Goal: Task Accomplishment & Management: Use online tool/utility

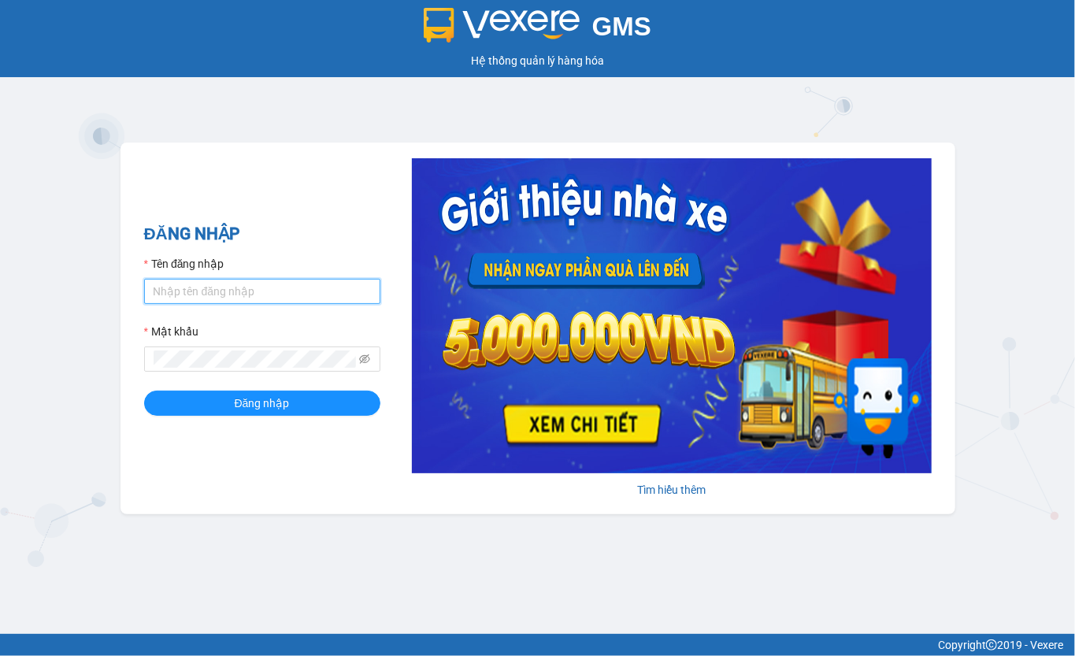
click at [257, 288] on input "Tên đăng nhập" at bounding box center [262, 291] width 236 height 25
type input "thu.lienhung"
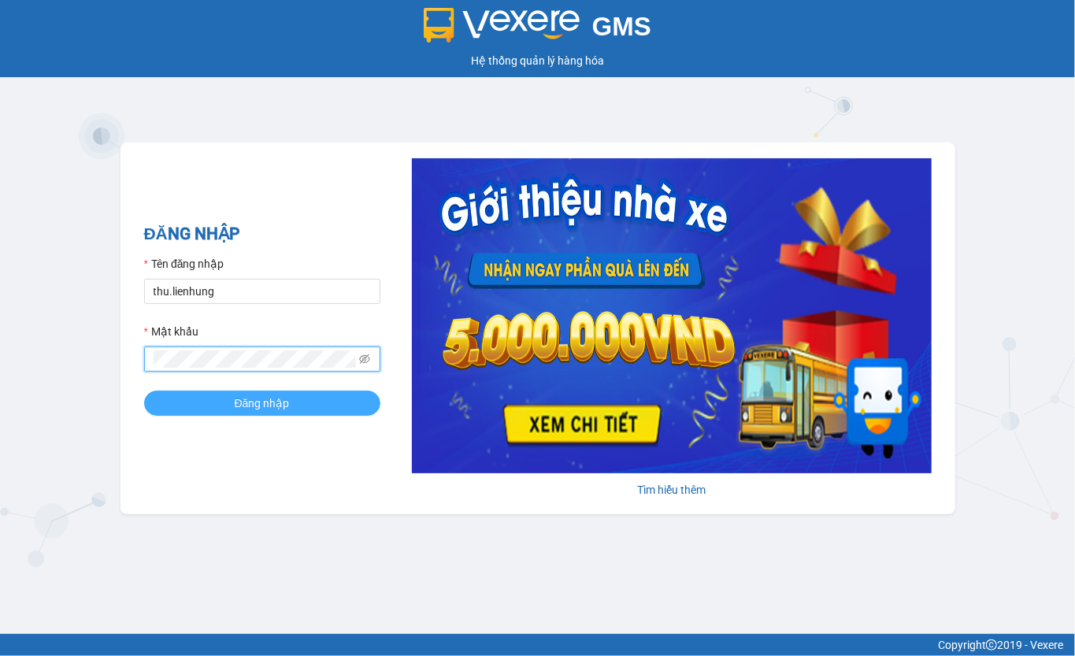
click at [255, 403] on span "Đăng nhập" at bounding box center [262, 403] width 55 height 17
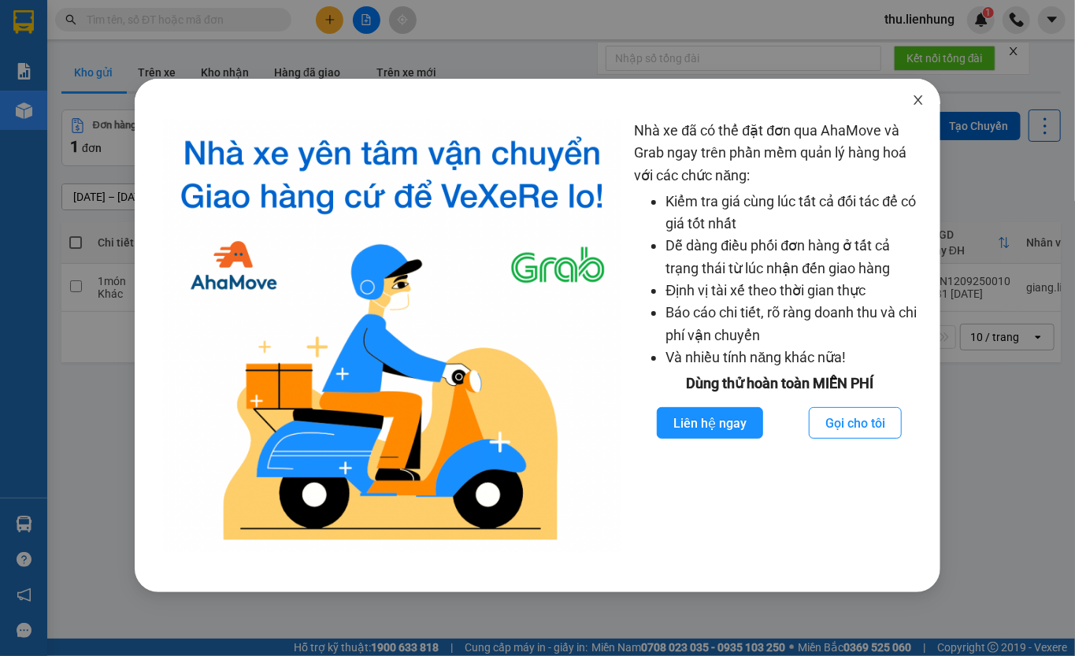
click at [918, 102] on icon "close" at bounding box center [919, 99] width 9 height 9
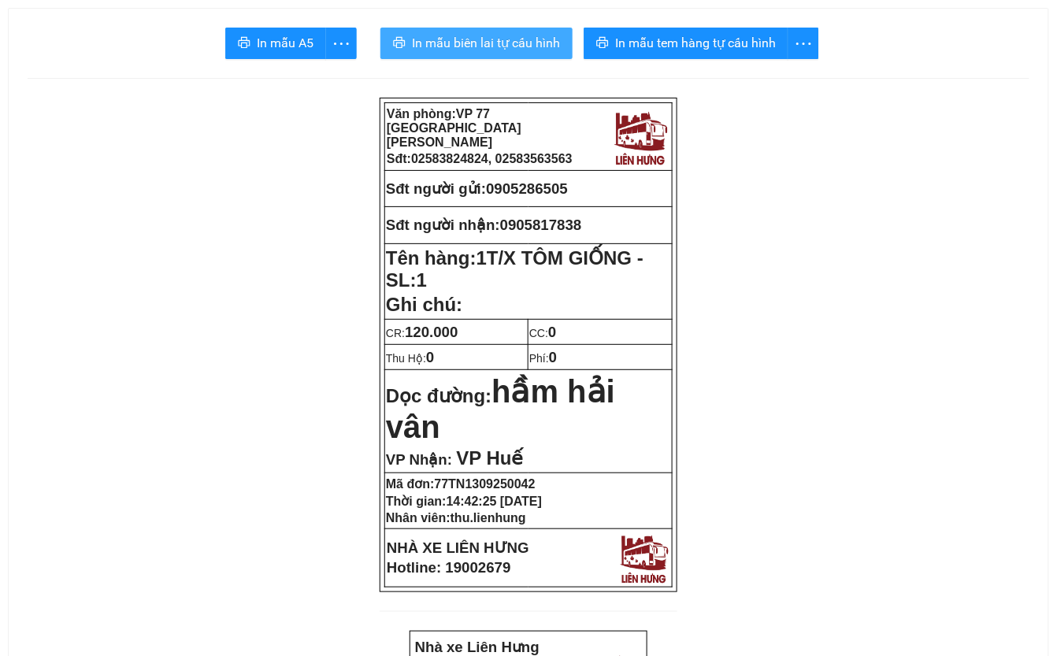
click at [470, 43] on span "In mẫu biên lai tự cấu hình" at bounding box center [486, 43] width 148 height 20
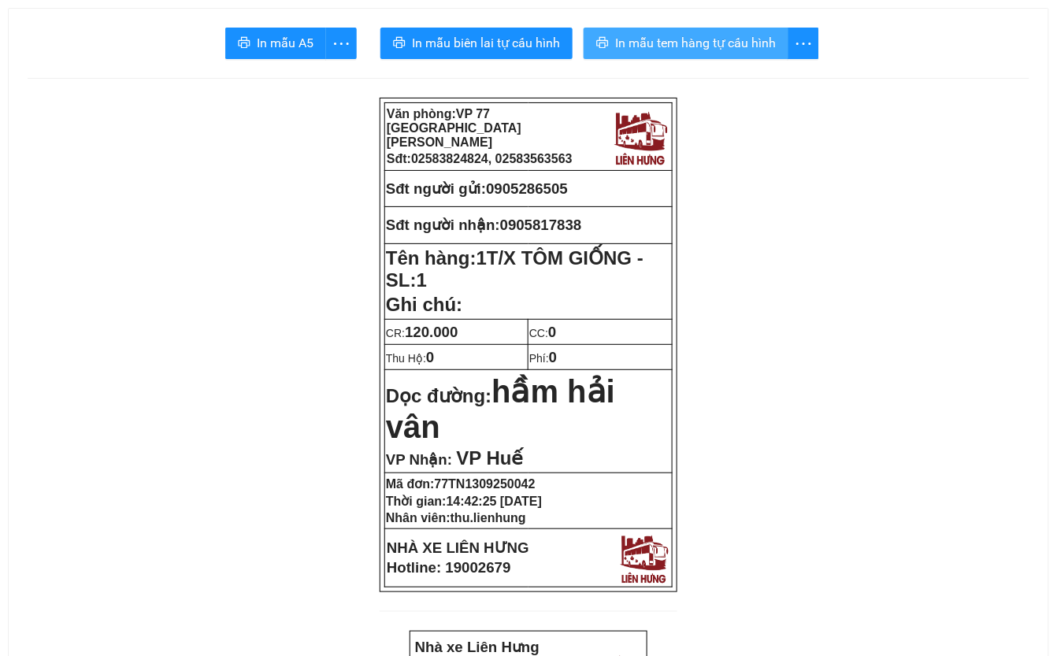
click at [719, 42] on span "In mẫu tem hàng tự cấu hình" at bounding box center [695, 43] width 161 height 20
click at [704, 47] on span "In mẫu tem hàng tự cấu hình" at bounding box center [695, 43] width 161 height 20
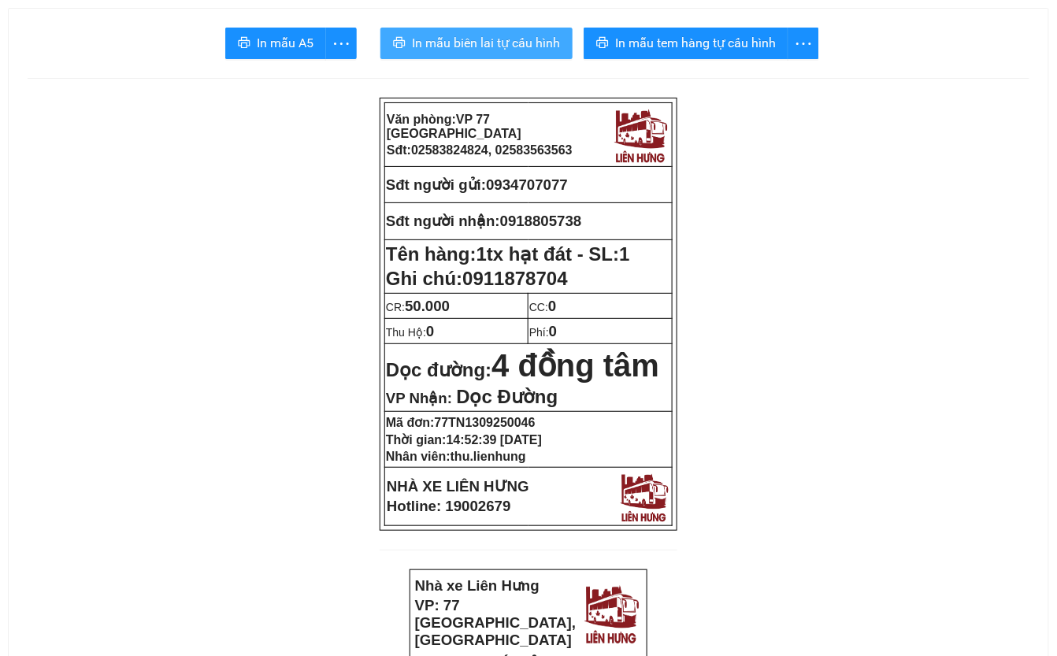
click at [499, 41] on span "In mẫu biên lai tự cấu hình" at bounding box center [486, 43] width 148 height 20
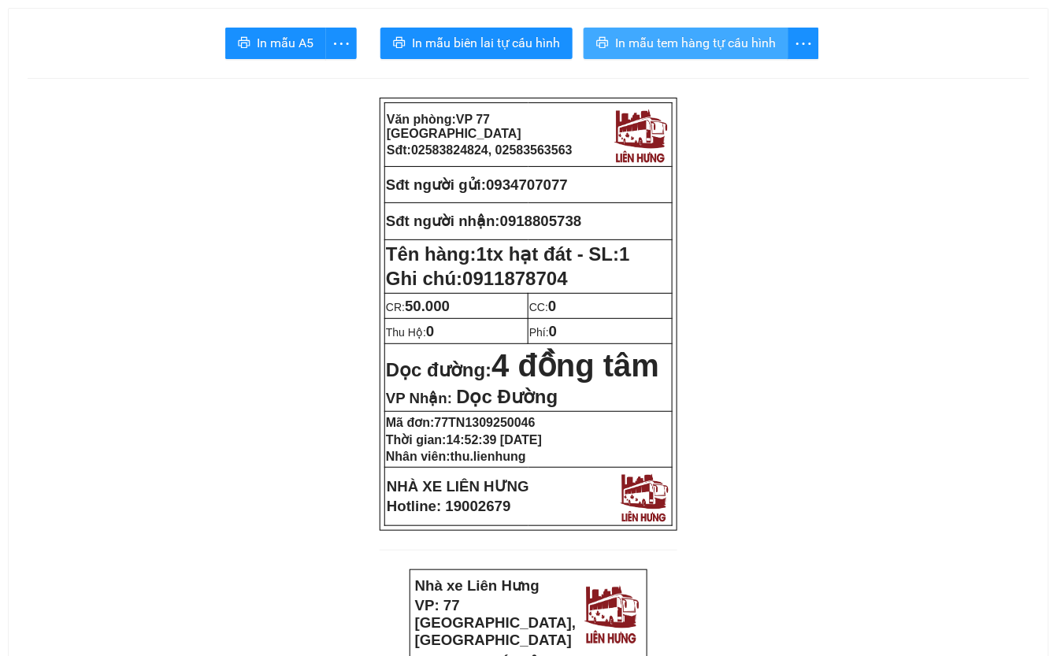
click at [755, 44] on span "In mẫu tem hàng tự cấu hình" at bounding box center [695, 43] width 161 height 20
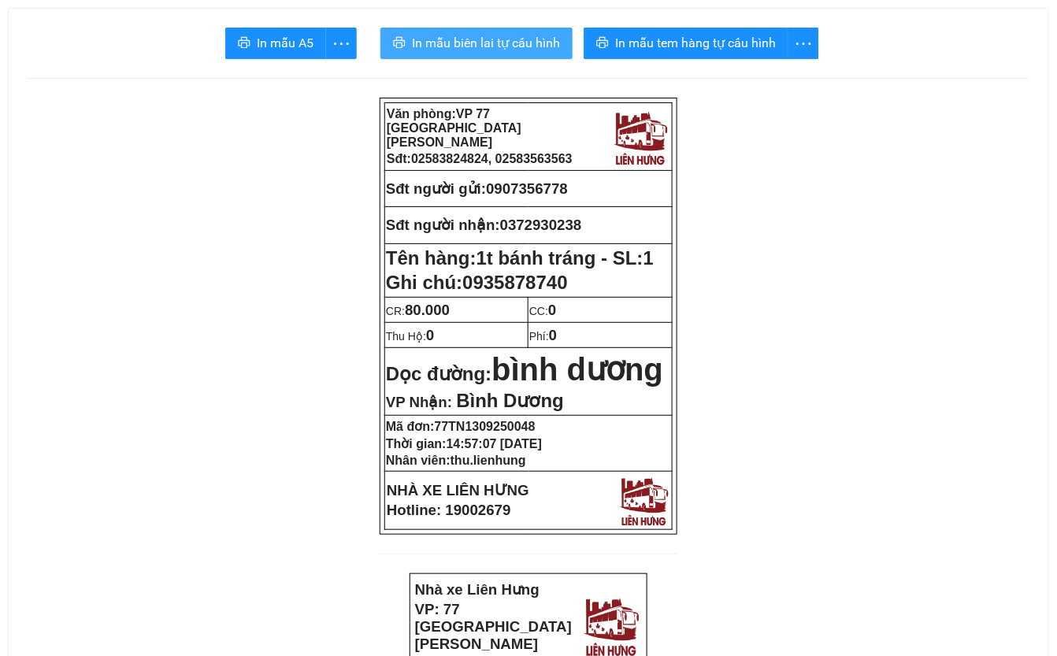
click at [500, 39] on span "In mẫu biên lai tự cấu hình" at bounding box center [486, 43] width 148 height 20
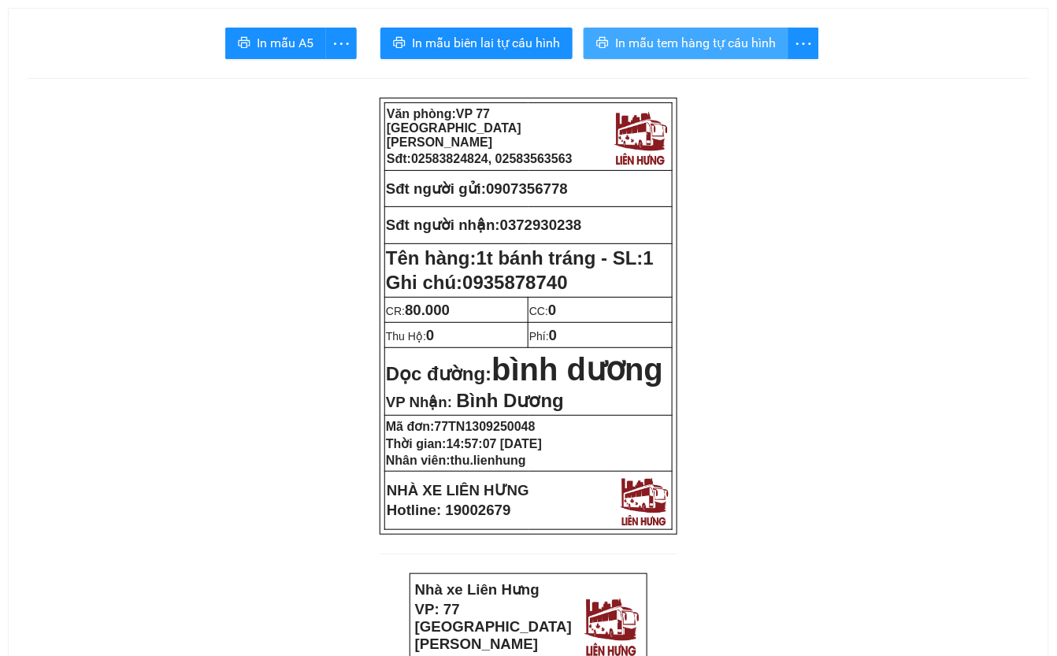
click at [710, 41] on span "In mẫu tem hàng tự cấu hình" at bounding box center [695, 43] width 161 height 20
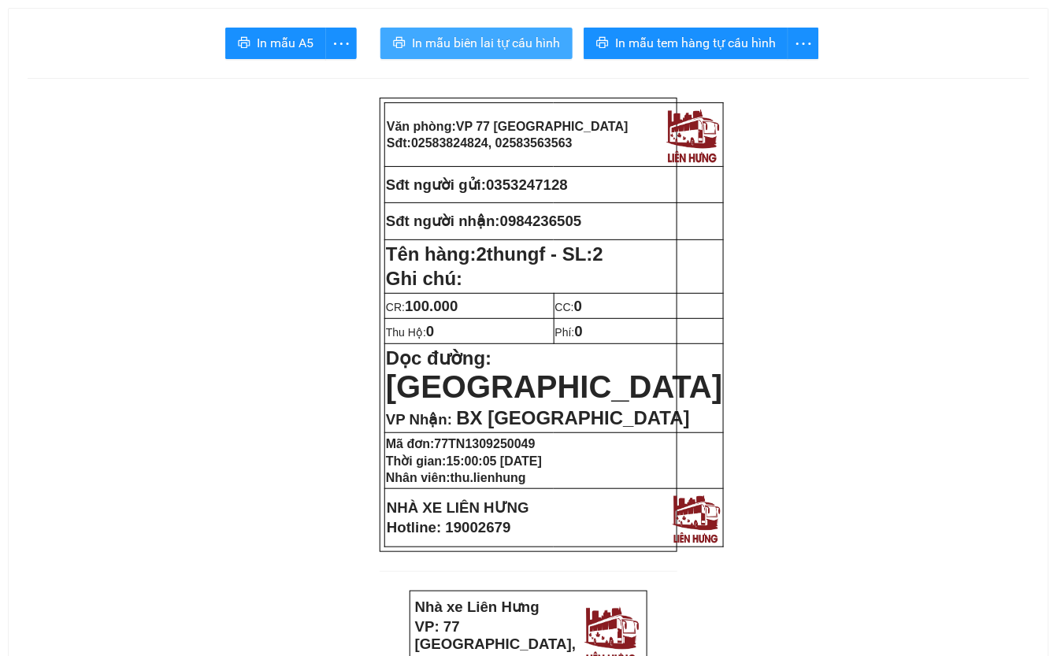
click at [499, 43] on span "In mẫu biên lai tự cấu hình" at bounding box center [486, 43] width 148 height 20
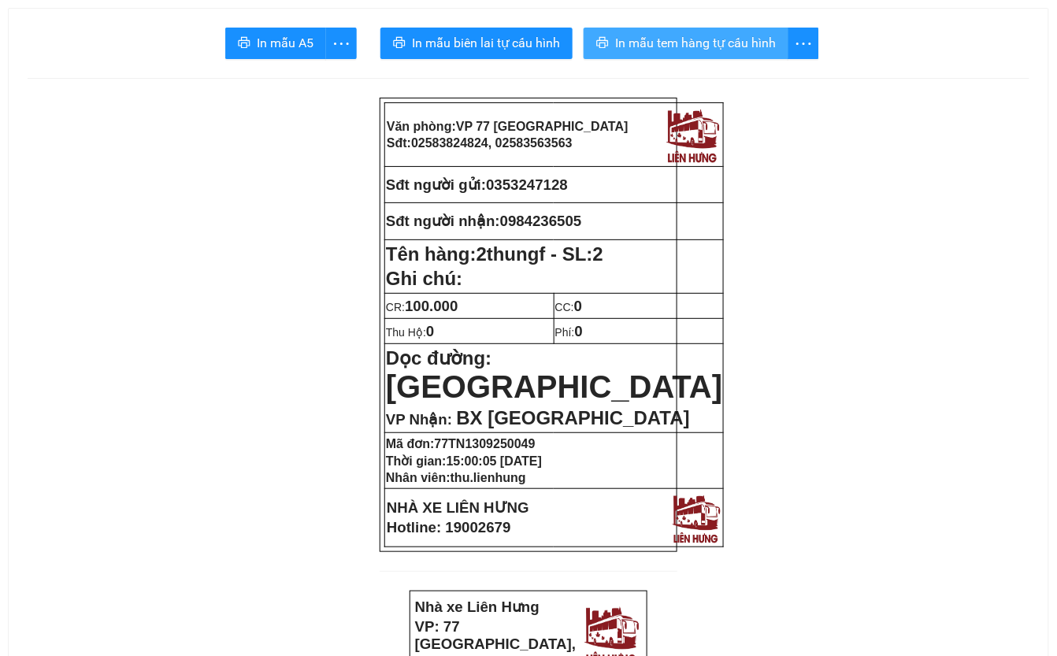
click at [695, 45] on span "In mẫu tem hàng tự cấu hình" at bounding box center [695, 43] width 161 height 20
